Goal: Information Seeking & Learning: Learn about a topic

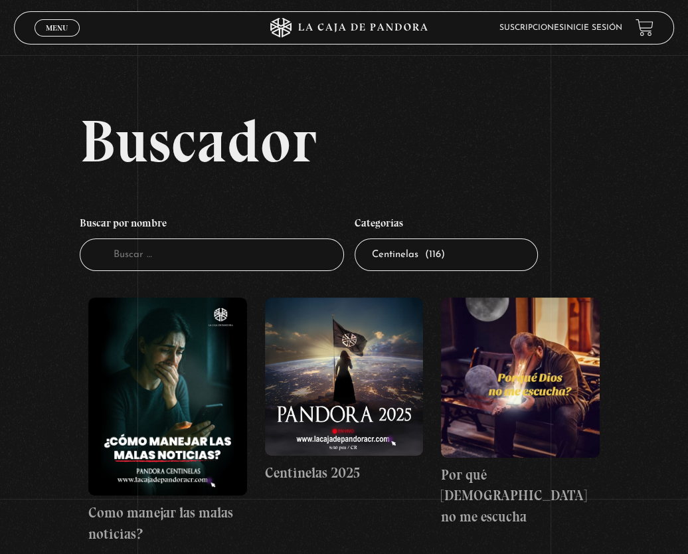
click at [560, 26] on link "Suscripciones" at bounding box center [531, 28] width 64 height 8
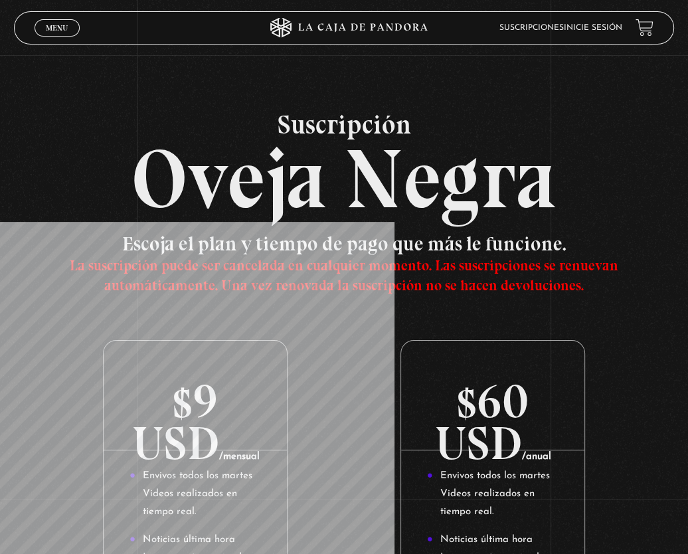
click at [523, 20] on li "Suscripciones" at bounding box center [531, 28] width 64 height 18
click at [559, 19] on li "Suscripciones" at bounding box center [531, 28] width 64 height 18
click at [574, 31] on ul "Suscripciones Inicie sesión" at bounding box center [560, 28] width 123 height 18
click at [622, 27] on link "Inicie sesión" at bounding box center [593, 28] width 58 height 8
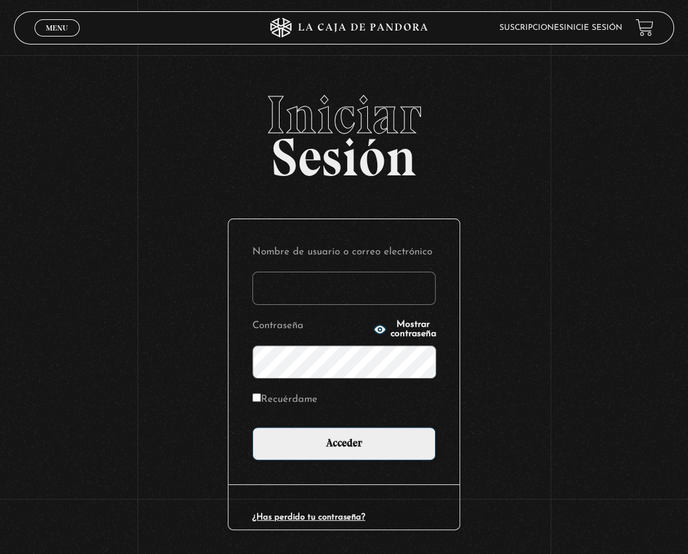
click at [311, 280] on input "Nombre de usuario o correo electrónico" at bounding box center [343, 288] width 183 height 33
type input "avenegasx@gmail.com"
click at [252, 427] on input "Acceder" at bounding box center [343, 443] width 183 height 33
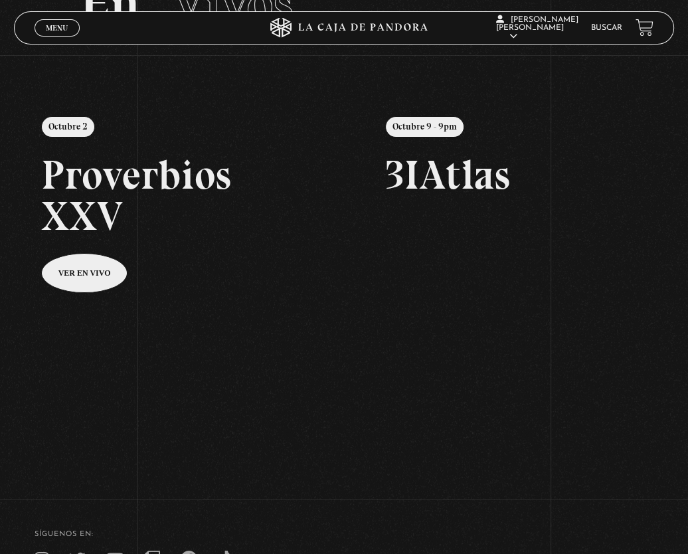
scroll to position [132, 0]
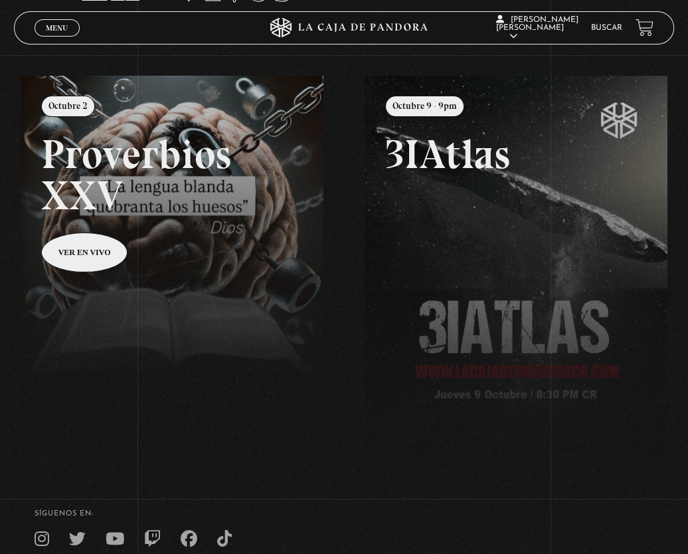
click at [609, 29] on link "Buscar" at bounding box center [606, 28] width 31 height 8
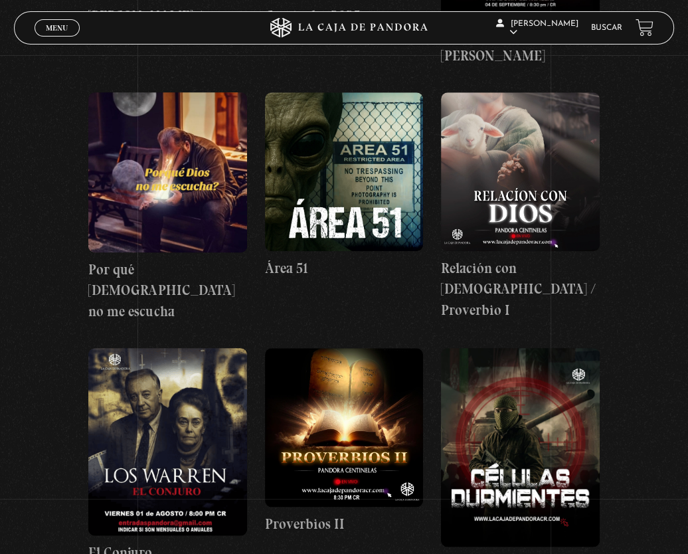
scroll to position [996, 0]
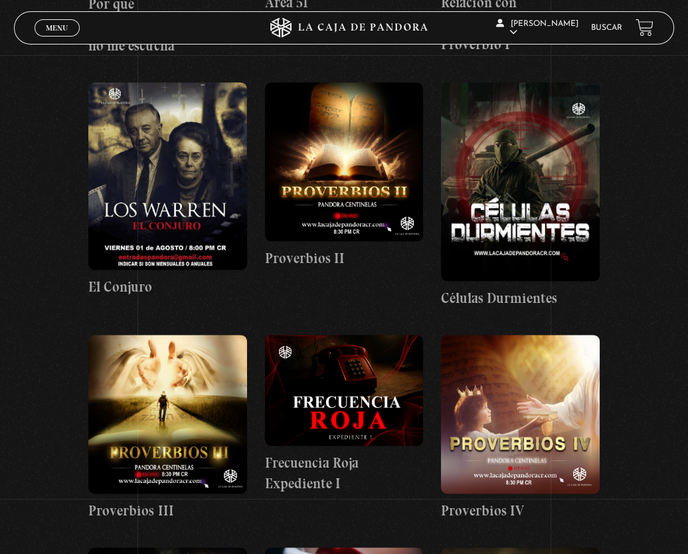
click at [531, 228] on figure at bounding box center [520, 181] width 159 height 198
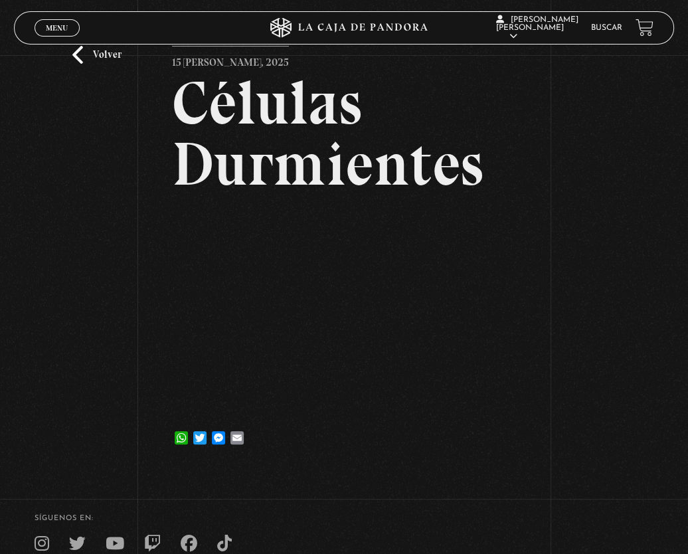
scroll to position [132, 0]
